Goal: Task Accomplishment & Management: Manage account settings

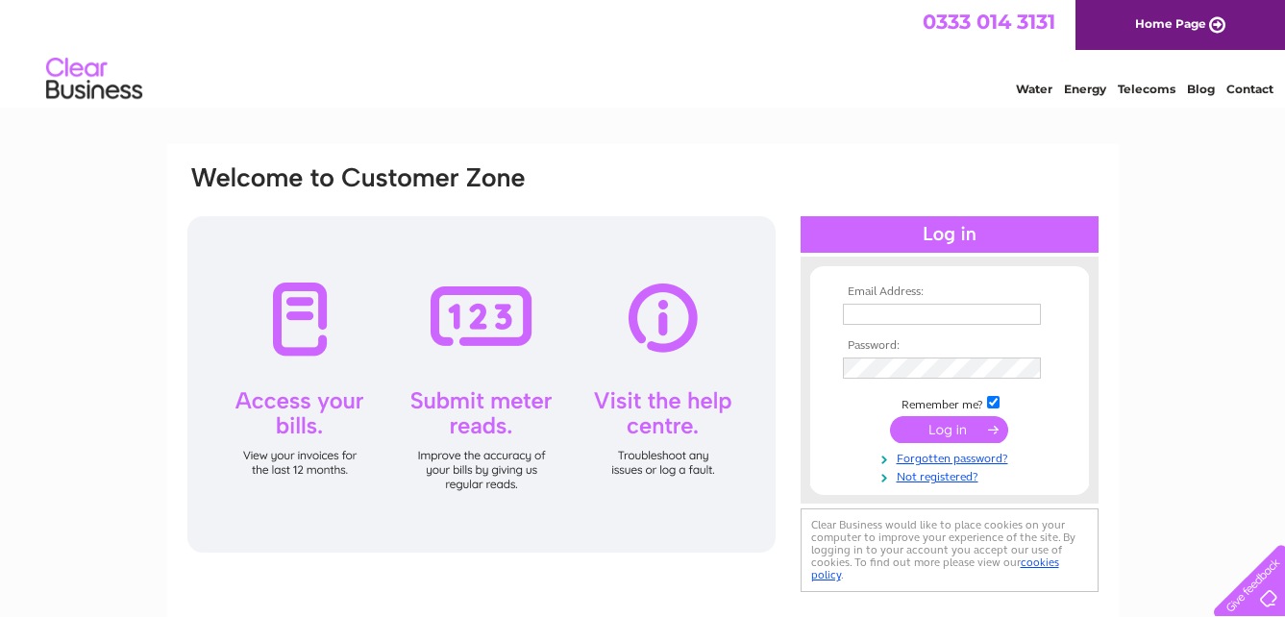
type input "phil.thebutcher@sky.com"
click at [922, 428] on input "submit" at bounding box center [949, 429] width 118 height 27
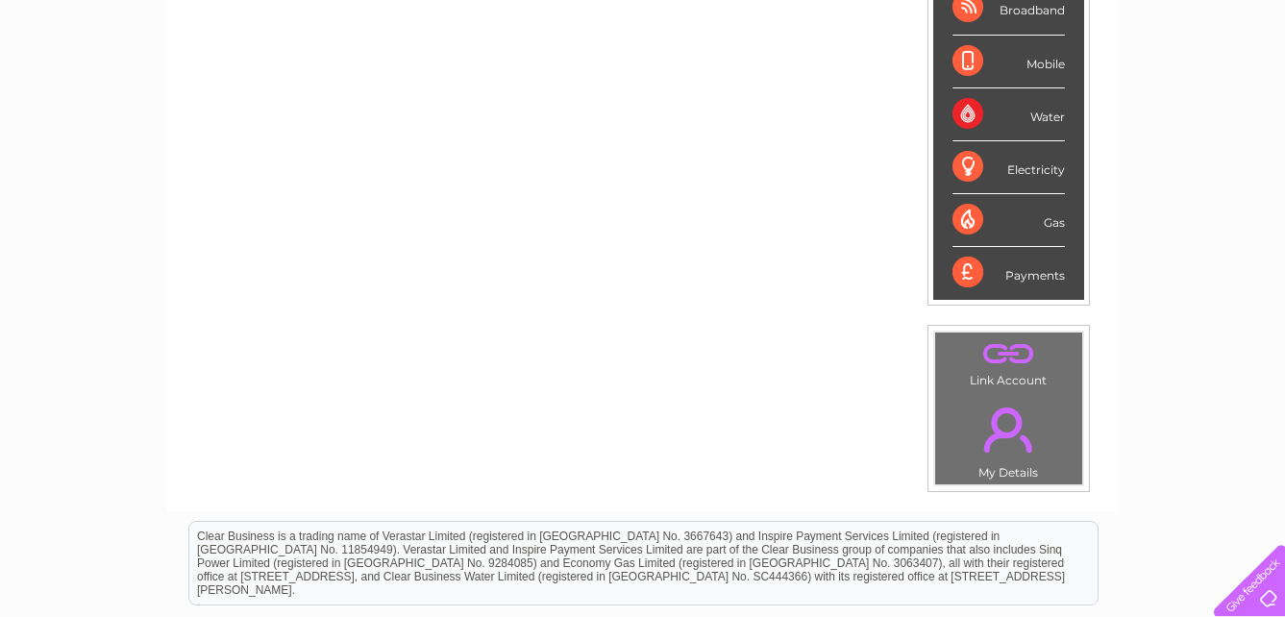
scroll to position [192, 0]
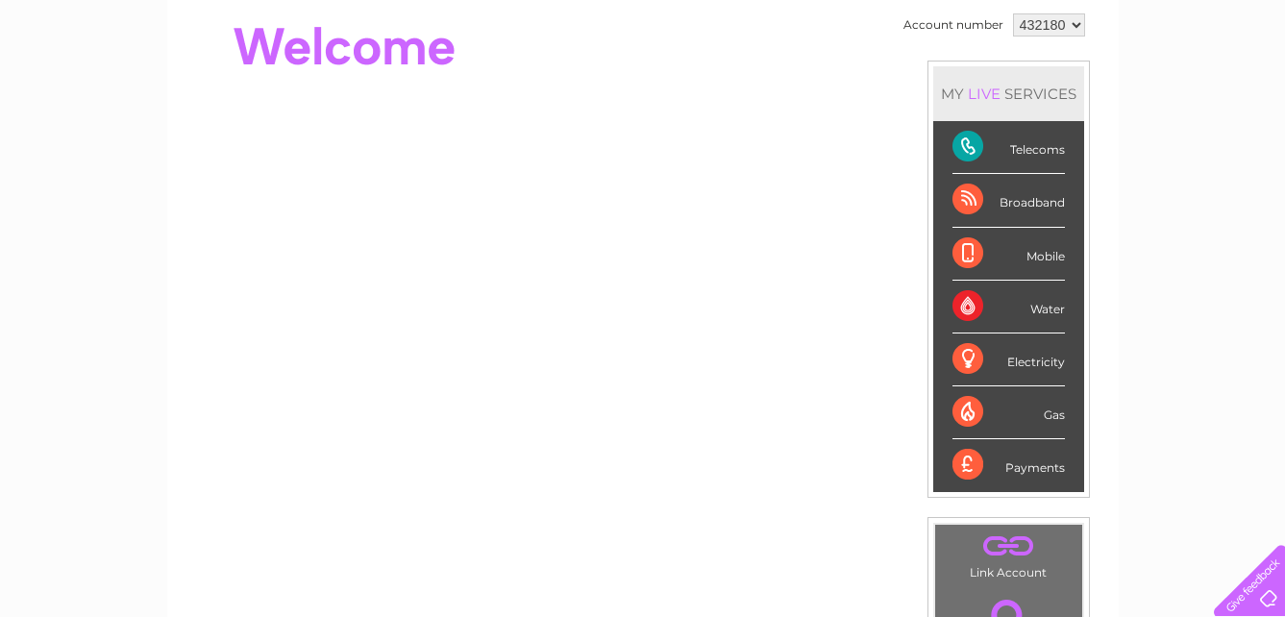
click at [960, 144] on div "Telecoms" at bounding box center [1009, 147] width 112 height 53
click at [1010, 149] on div "Telecoms" at bounding box center [1009, 147] width 112 height 53
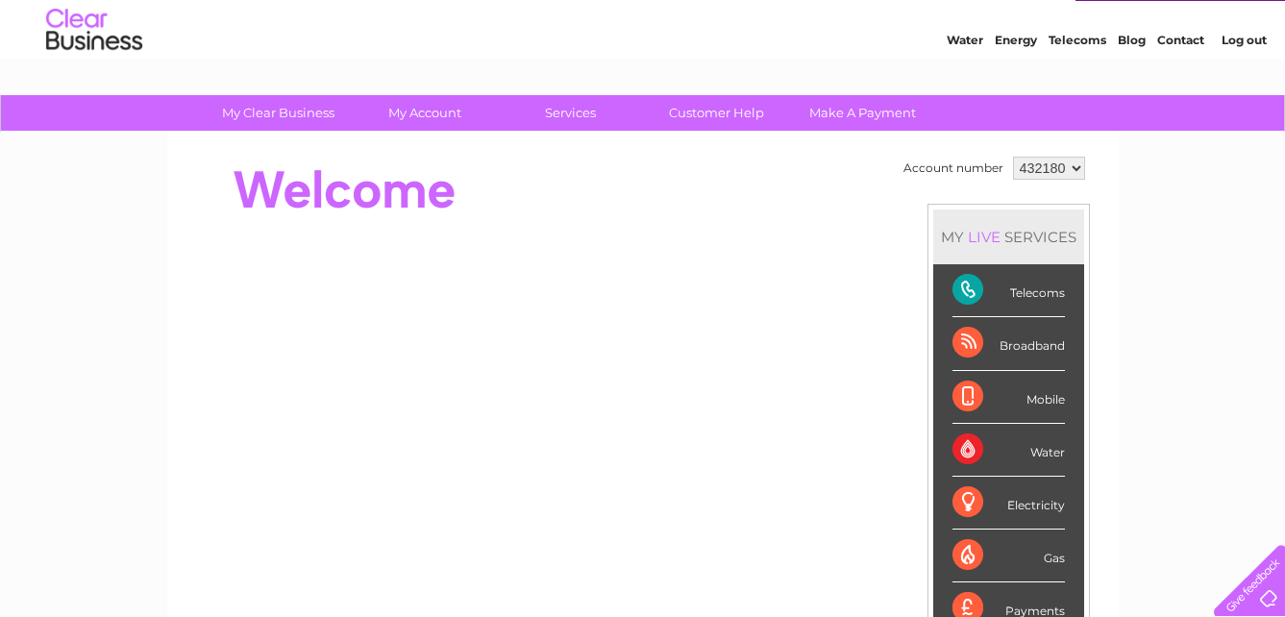
scroll to position [96, 0]
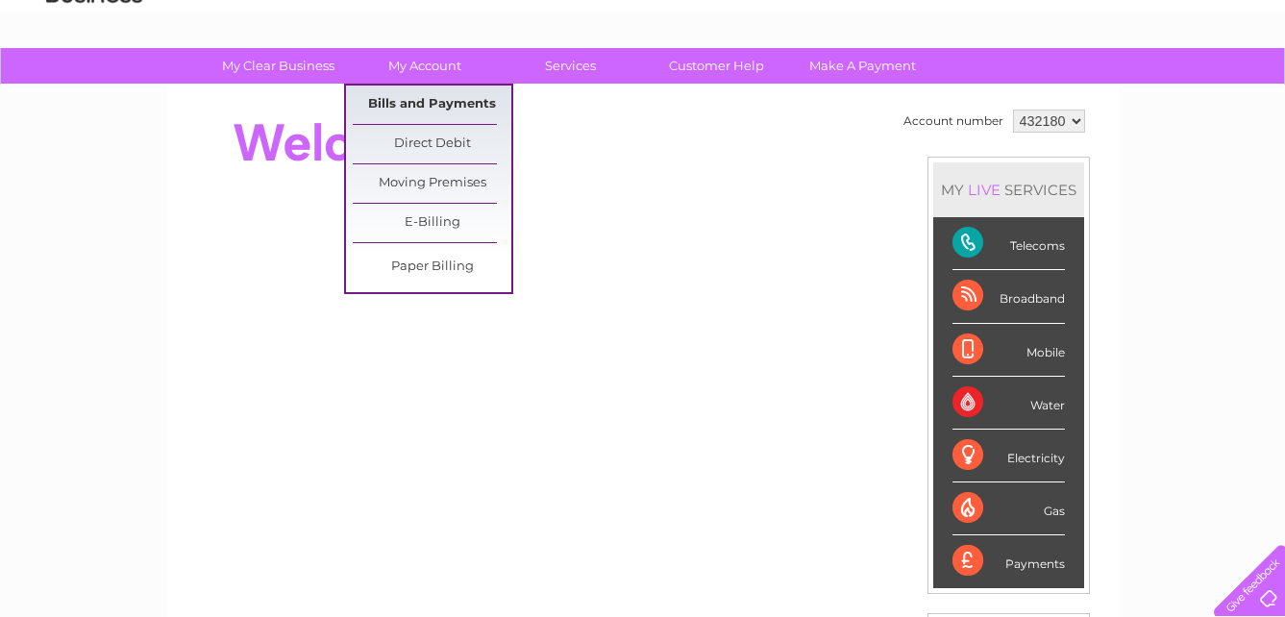
click at [402, 91] on link "Bills and Payments" at bounding box center [432, 105] width 159 height 38
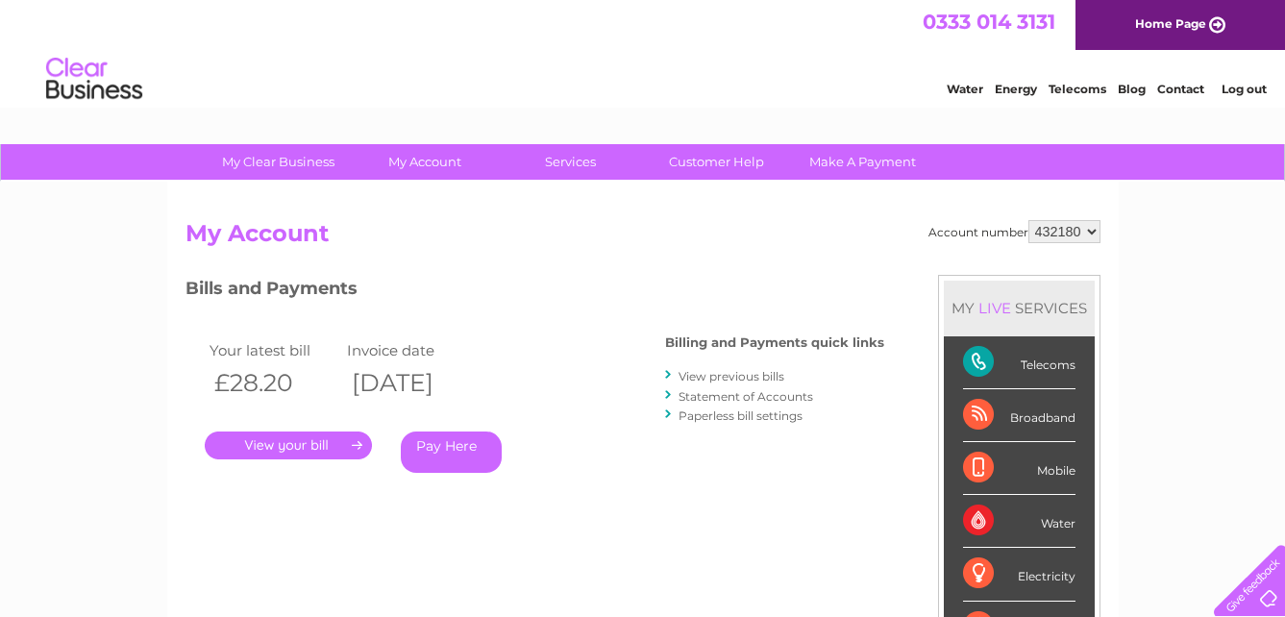
click at [319, 436] on link "." at bounding box center [288, 446] width 167 height 28
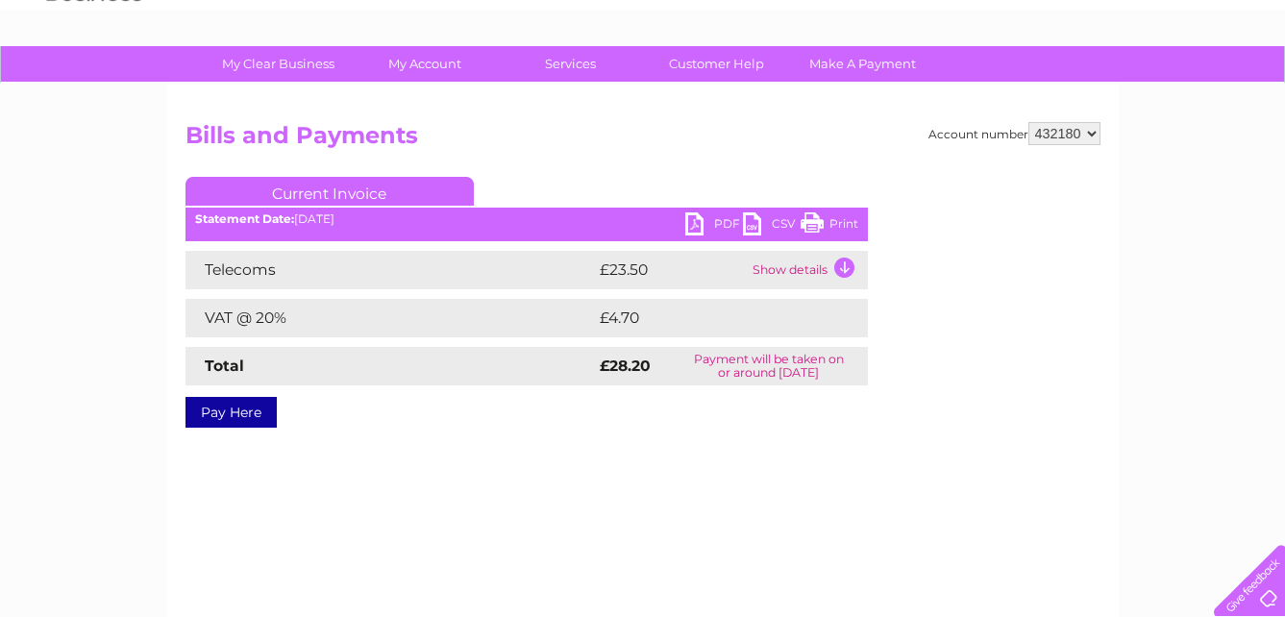
scroll to position [96, 0]
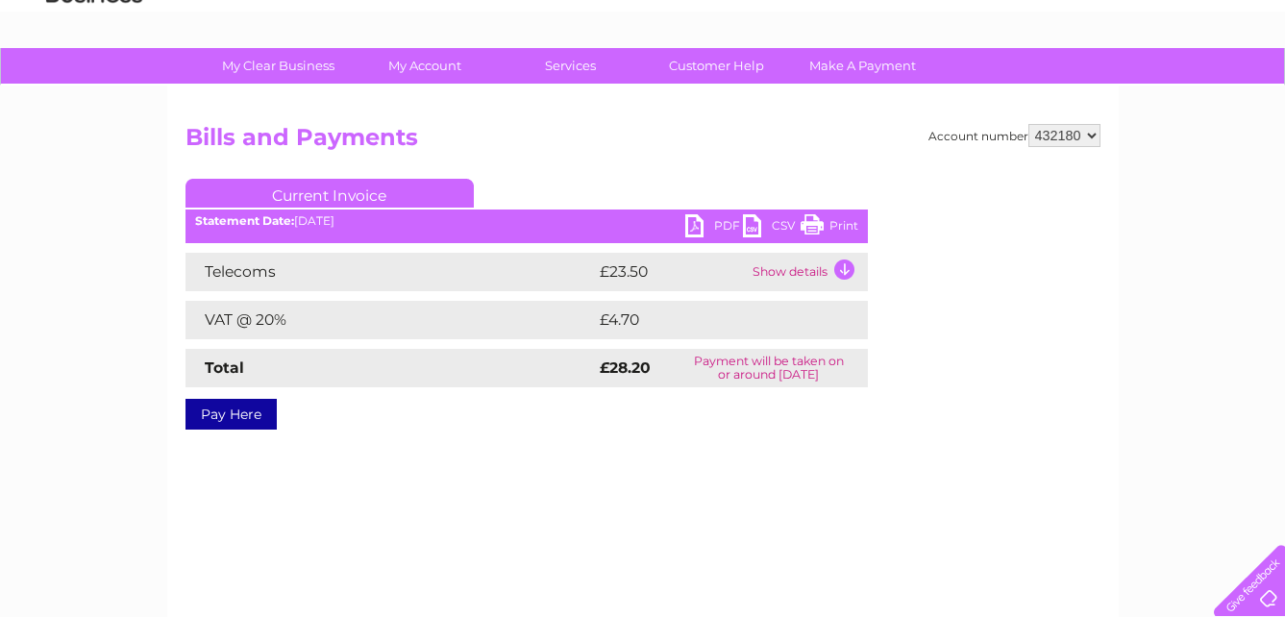
click at [831, 223] on link "Print" at bounding box center [830, 228] width 58 height 28
